Goal: Check status: Check status

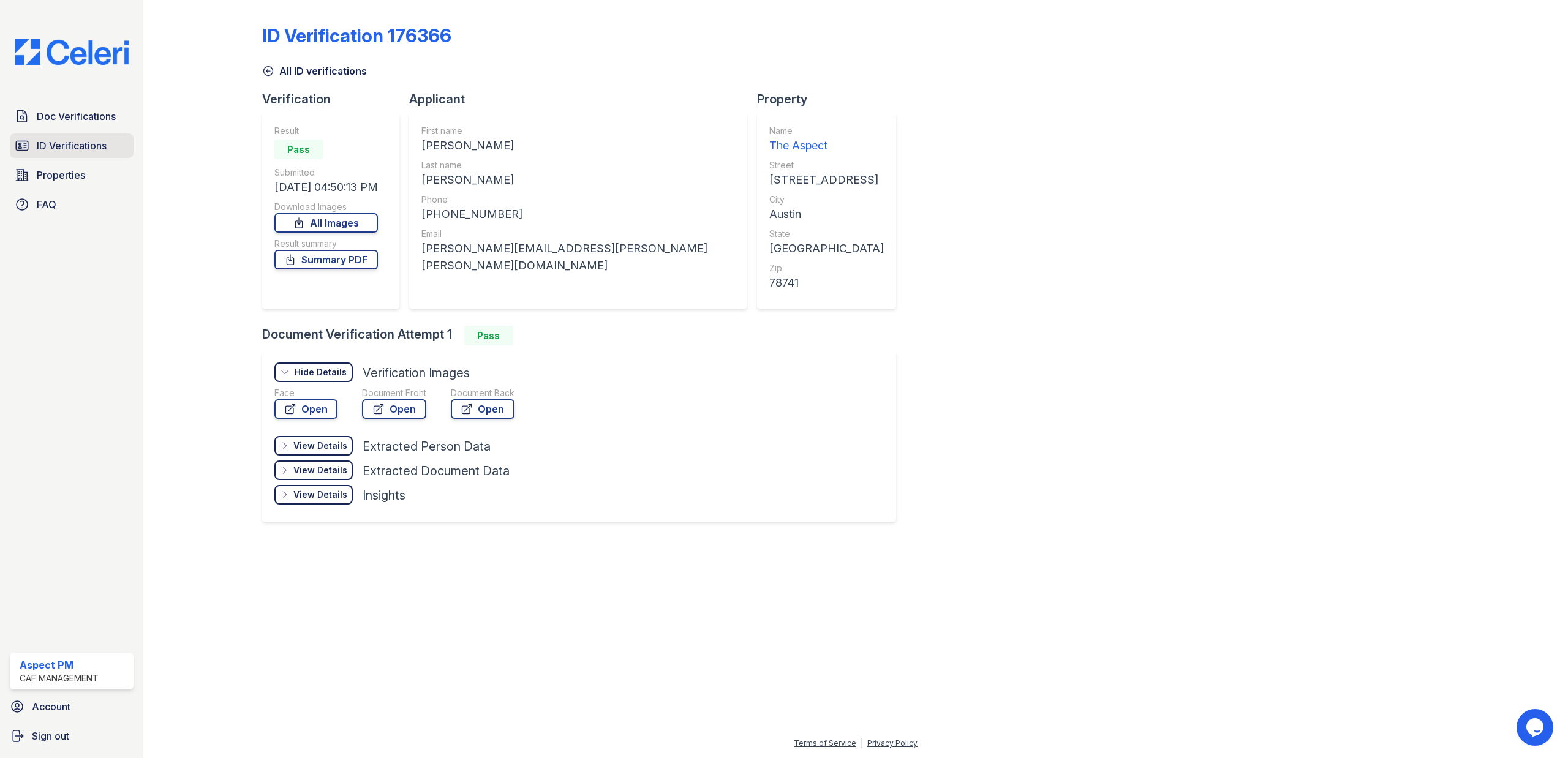
click at [42, 141] on span "ID Verifications" at bounding box center [71, 145] width 70 height 15
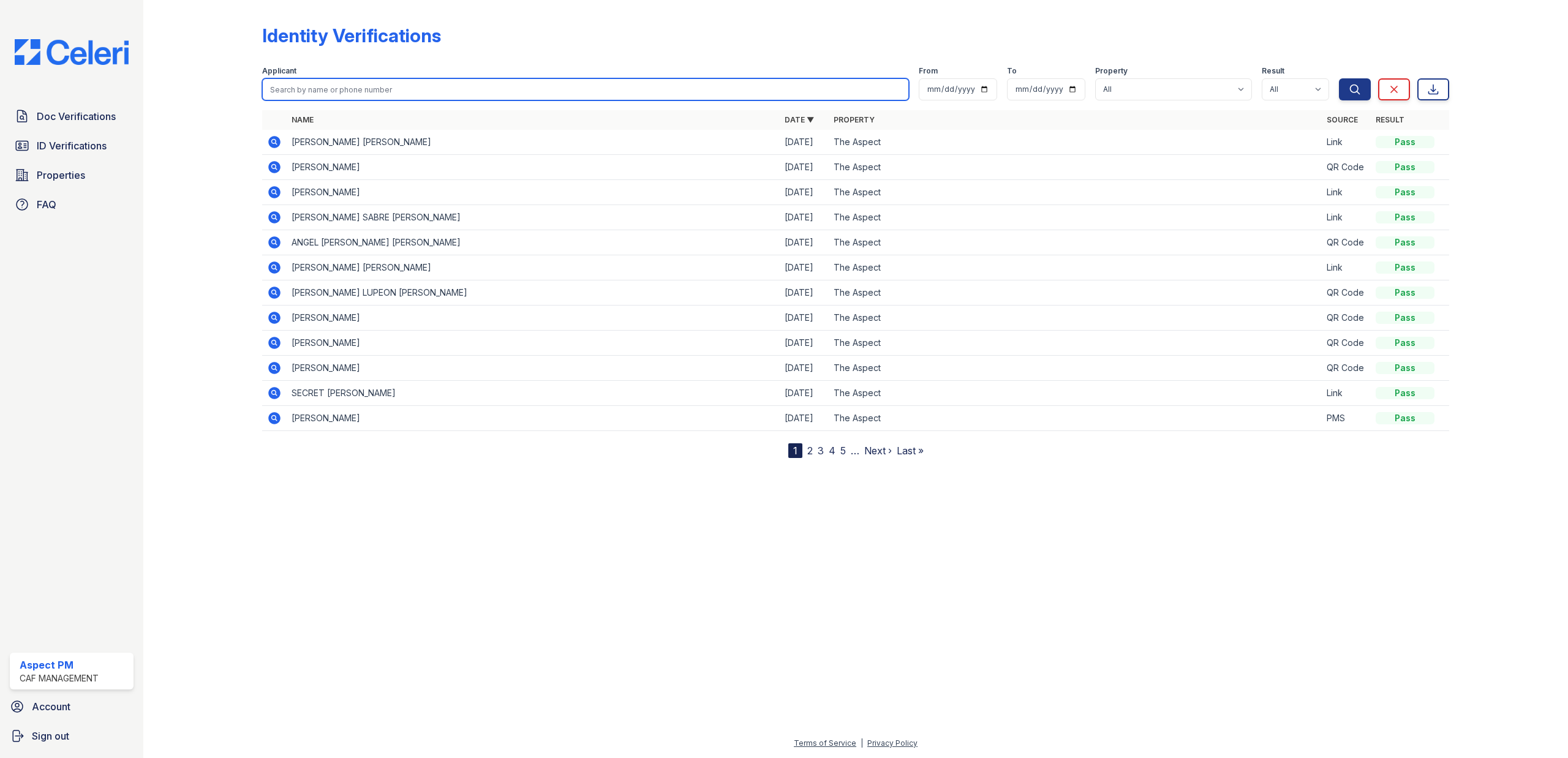
click at [363, 87] on input "search" at bounding box center [586, 89] width 648 height 22
type input "Alexis"
click at [1339, 78] on button "Search" at bounding box center [1355, 89] width 32 height 22
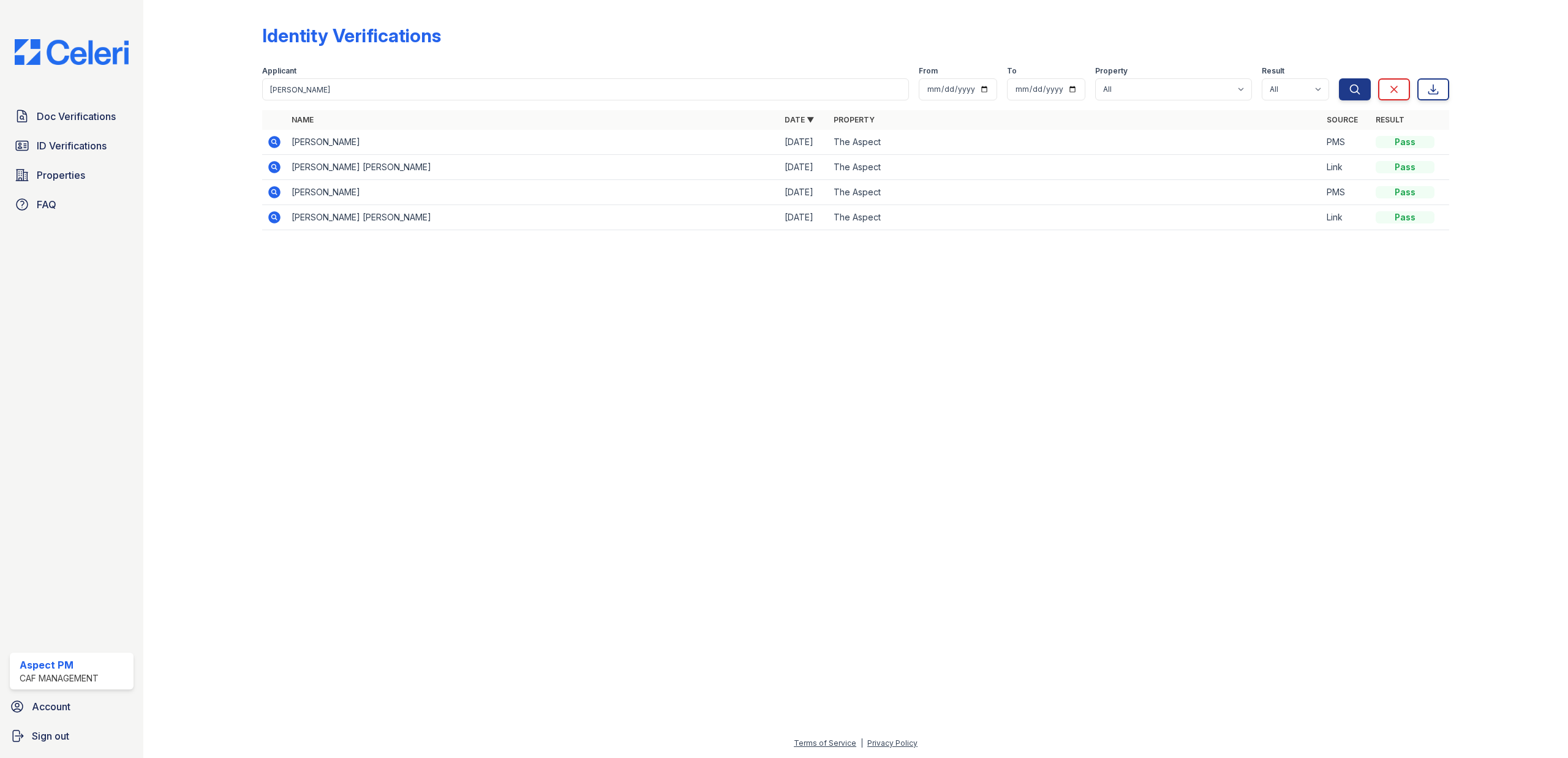
click at [278, 195] on icon at bounding box center [274, 192] width 12 height 12
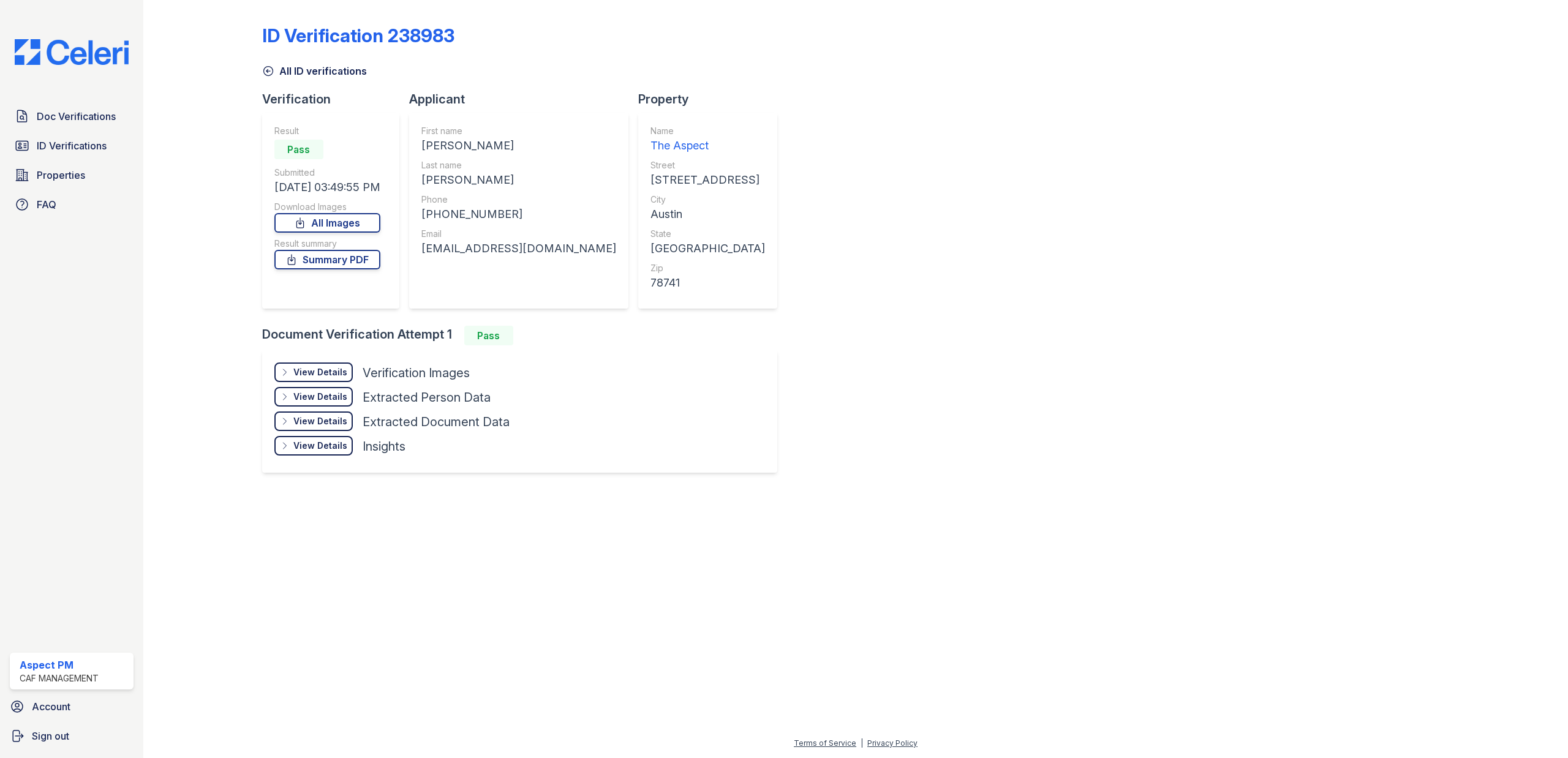
click at [310, 373] on div "View Details" at bounding box center [320, 372] width 54 height 12
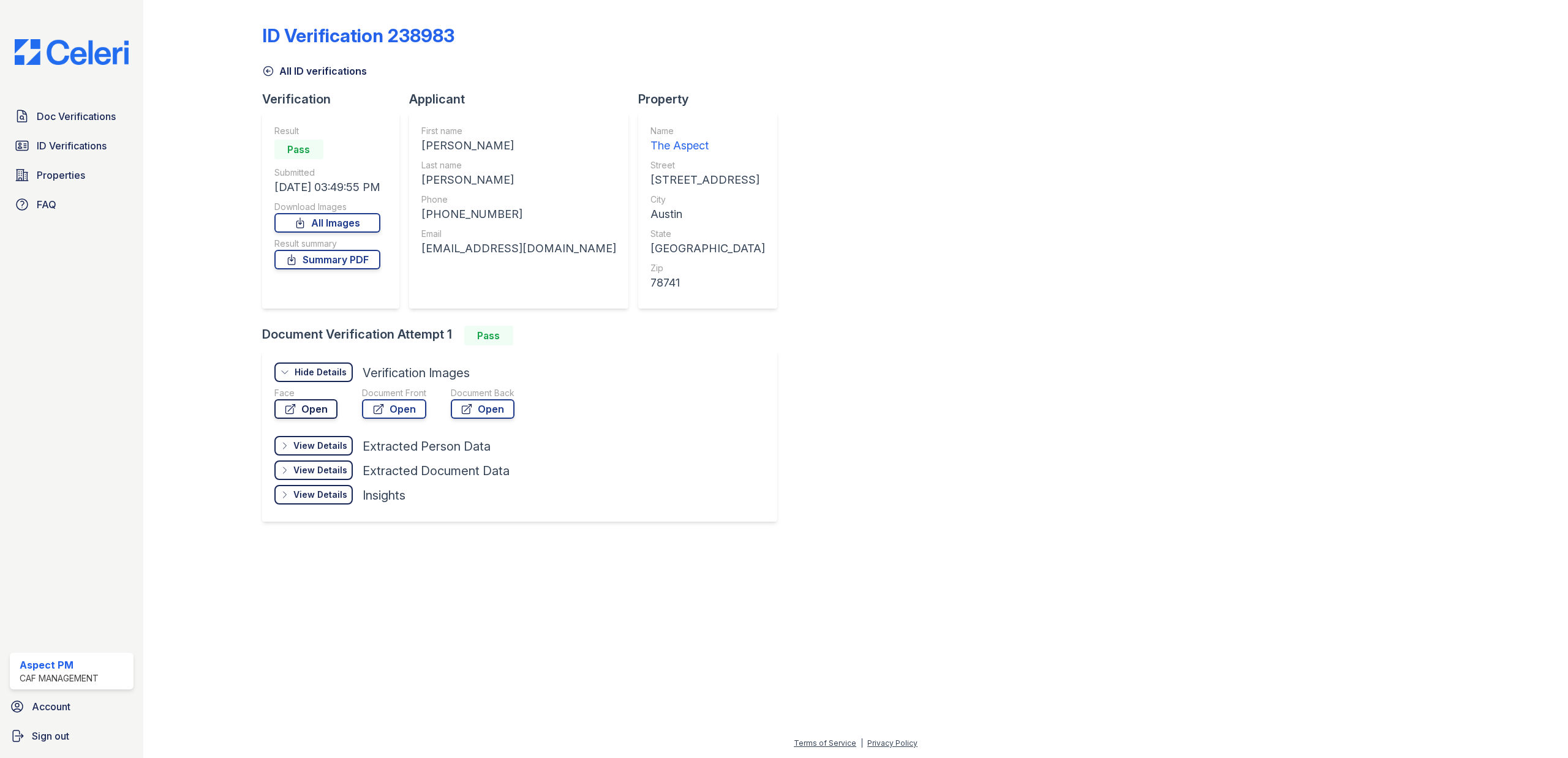
click at [311, 408] on link "Open" at bounding box center [306, 409] width 63 height 20
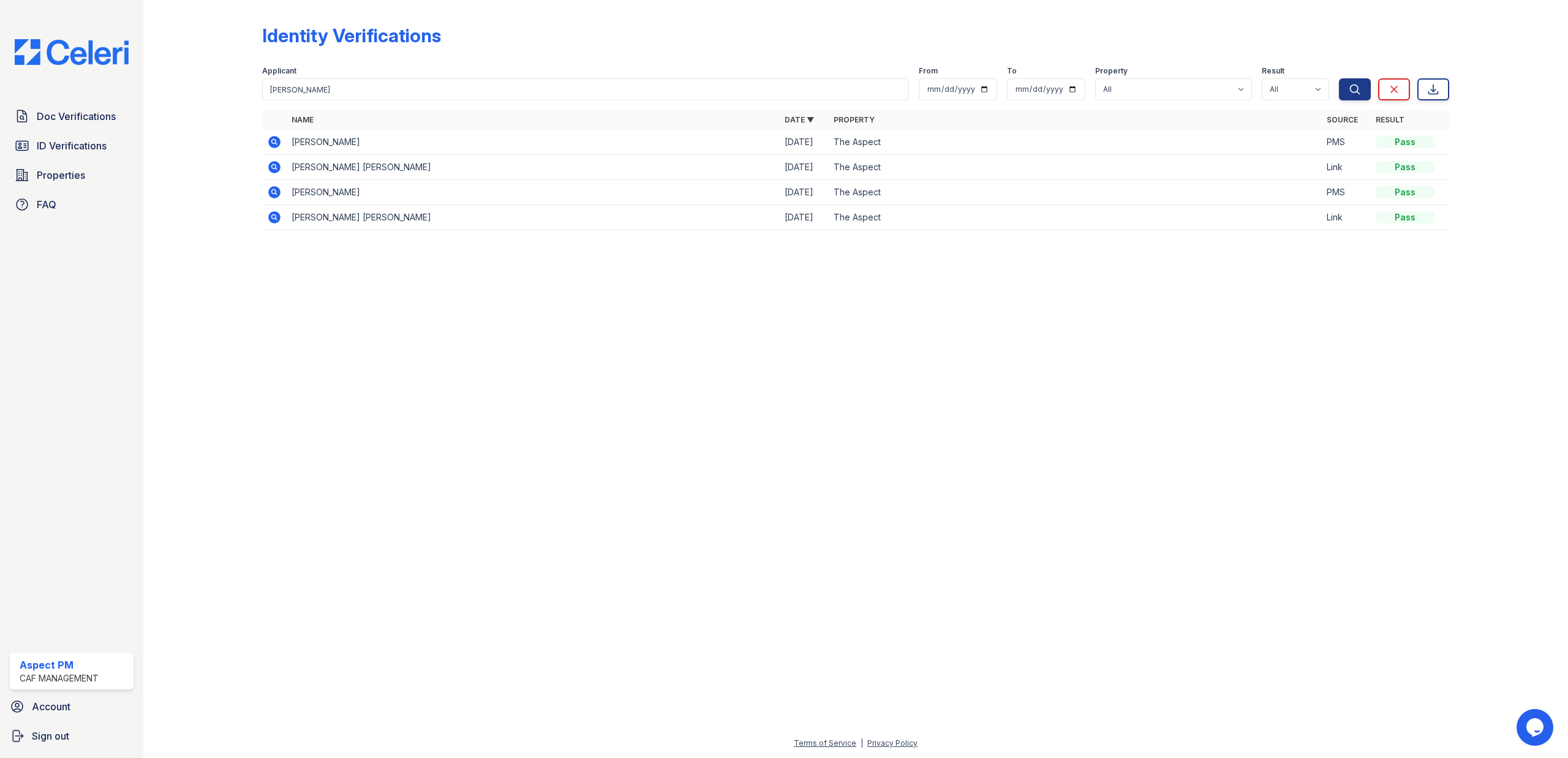
click at [270, 192] on icon at bounding box center [274, 192] width 12 height 12
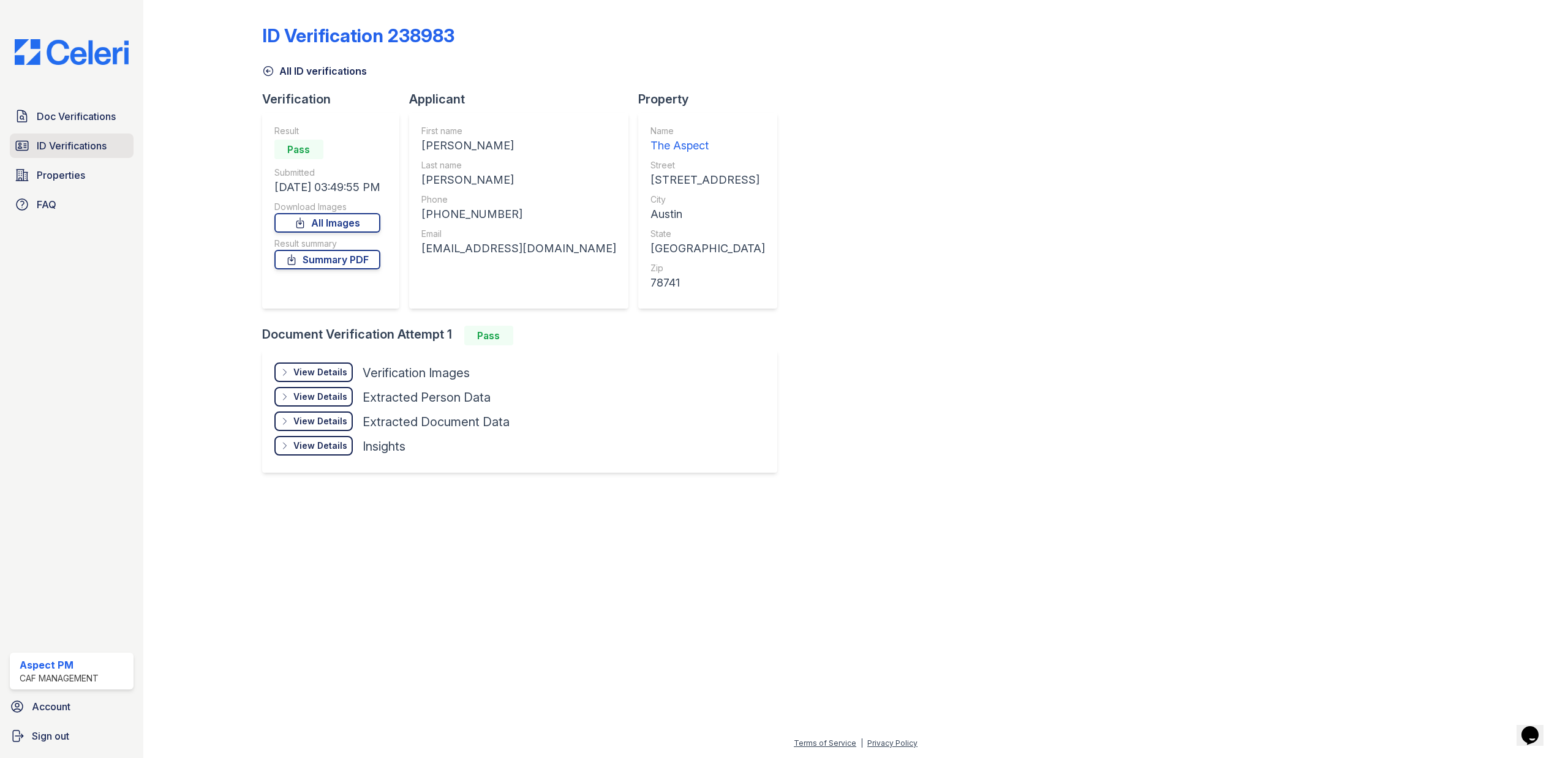
click at [25, 143] on icon at bounding box center [21, 145] width 15 height 15
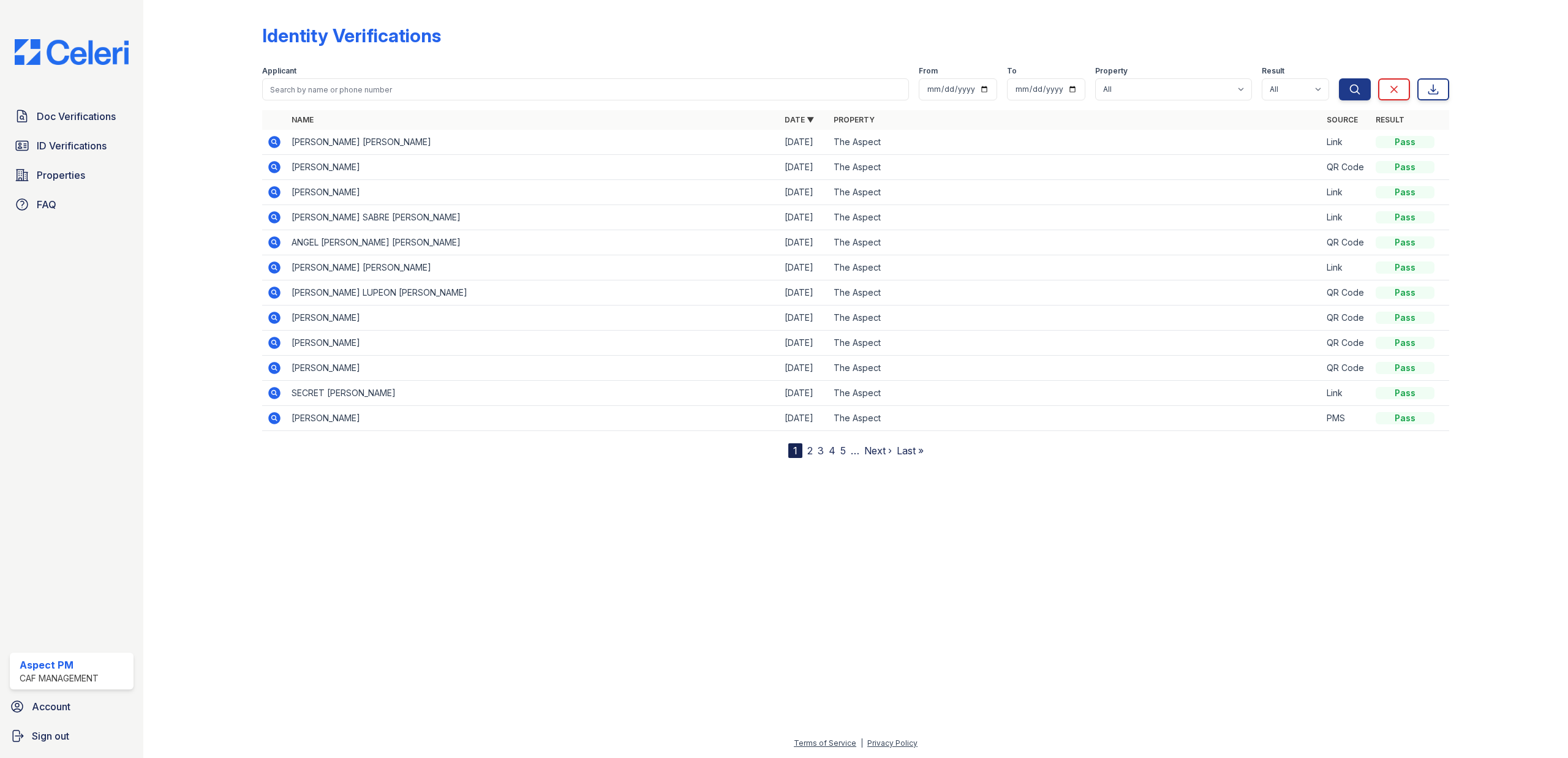
click at [272, 192] on icon at bounding box center [274, 192] width 15 height 15
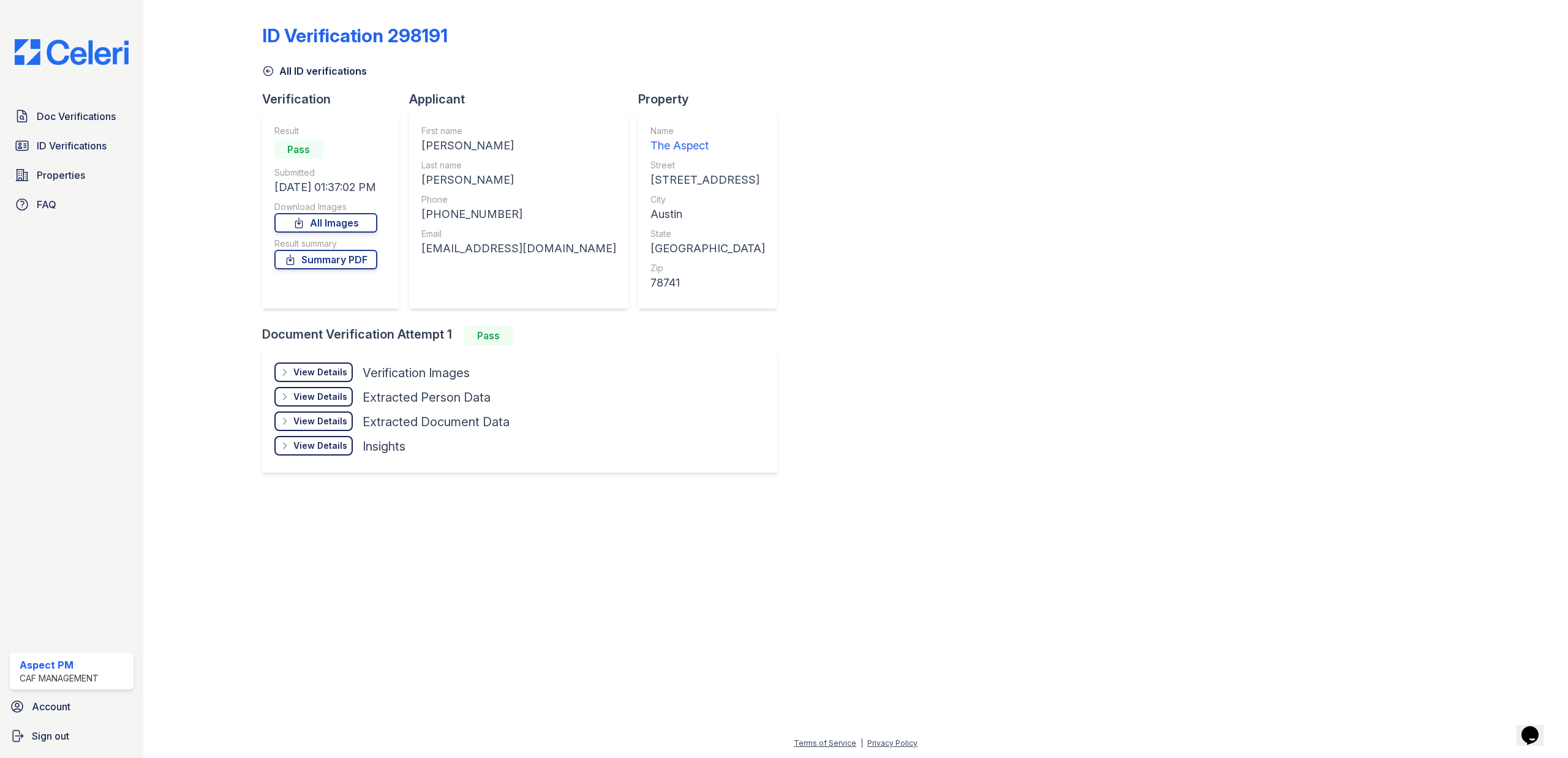
click at [326, 375] on div "View Details" at bounding box center [320, 372] width 54 height 12
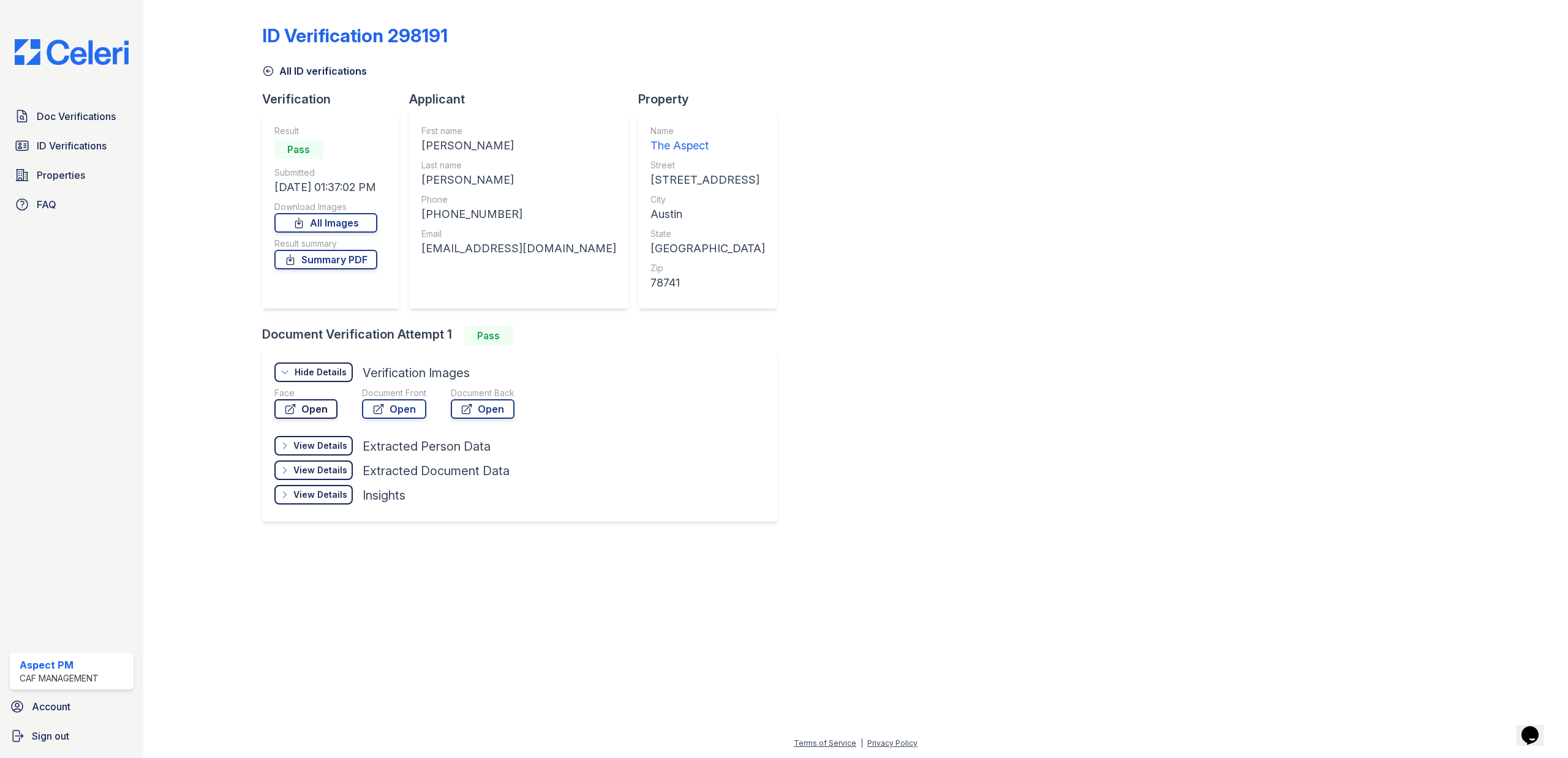
click at [317, 410] on link "Open" at bounding box center [306, 409] width 63 height 20
click at [415, 408] on link "Open" at bounding box center [394, 409] width 64 height 20
